Goal: Information Seeking & Learning: Find specific fact

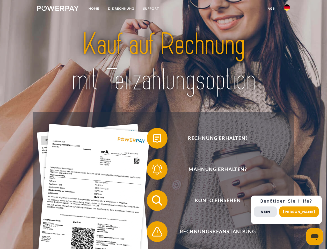
click at [58, 9] on img at bounding box center [58, 8] width 42 height 5
click at [287, 9] on img at bounding box center [287, 7] width 6 height 6
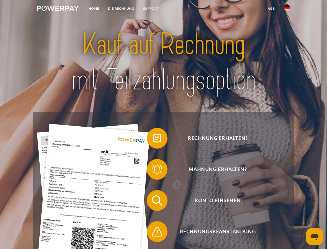
click at [271, 9] on link "agb" at bounding box center [272, 8] width 16 height 9
click at [153, 139] on span at bounding box center [150, 138] width 26 height 26
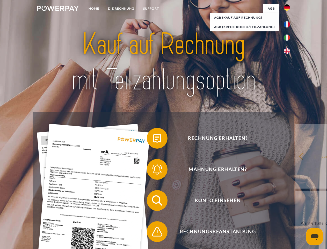
click at [153, 170] on span at bounding box center [150, 169] width 26 height 26
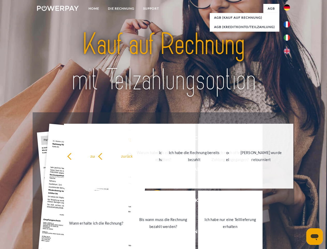
click at [153, 233] on link "Bis wann muss die Rechnung bezahlt werden?" at bounding box center [163, 223] width 65 height 65
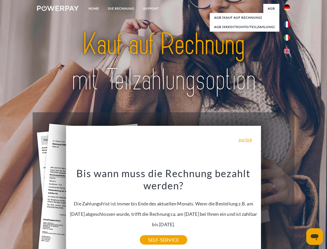
click at [276, 211] on span "Konto einsehen" at bounding box center [217, 200] width 127 height 21
click at [301, 212] on header "Home DIE RECHNUNG SUPPORT" at bounding box center [163, 179] width 327 height 358
